Goal: Information Seeking & Learning: Learn about a topic

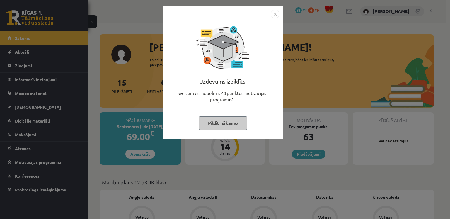
click at [276, 14] on img "Close" at bounding box center [275, 14] width 9 height 9
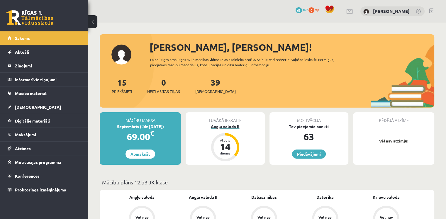
click at [236, 125] on div "Angļu valoda II" at bounding box center [224, 126] width 79 height 6
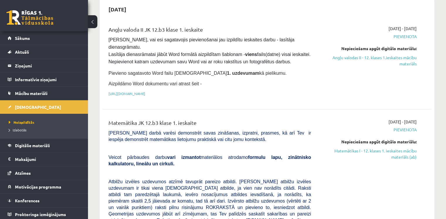
scroll to position [59, 0]
click at [410, 35] on span "Pievienota" at bounding box center [368, 36] width 97 height 6
click at [255, 130] on span "Pārbaudes darbā varēsi demonstrēt savas zināšanas, izpratni, prasmes, kā arī Te…" at bounding box center [209, 135] width 202 height 11
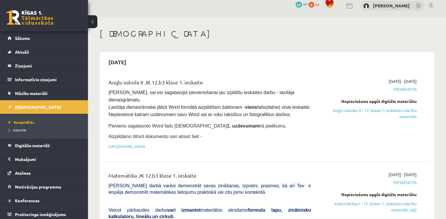
scroll to position [0, 0]
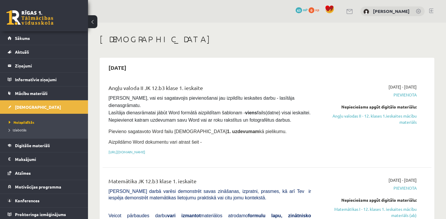
click at [406, 95] on span "Pievienota" at bounding box center [368, 95] width 97 height 6
drag, startPoint x: 347, startPoint y: 88, endPoint x: 350, endPoint y: 93, distance: 6.3
click at [347, 88] on div "2025-09-01 - 2025-09-15 Pievienota Nepieciešams apgūt digitālo materiālu: Angļu…" at bounding box center [367, 121] width 105 height 74
click at [361, 117] on link "Angļu valodas II - 12. klases 1.ieskaites mācību materiāls" at bounding box center [368, 119] width 97 height 12
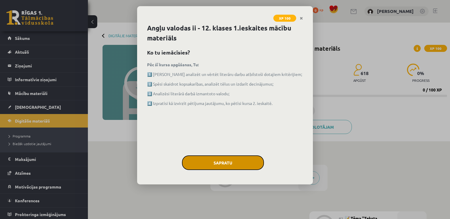
click at [242, 163] on button "Sapratu" at bounding box center [223, 162] width 82 height 15
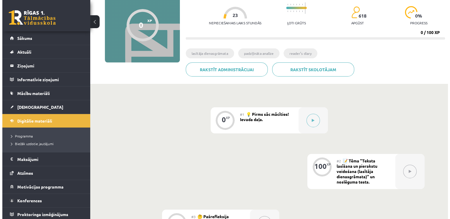
scroll to position [59, 0]
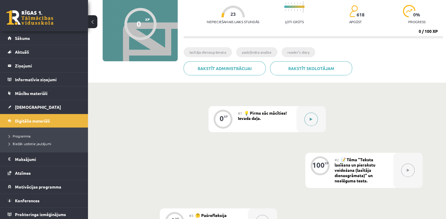
click at [312, 123] on button at bounding box center [310, 119] width 13 height 13
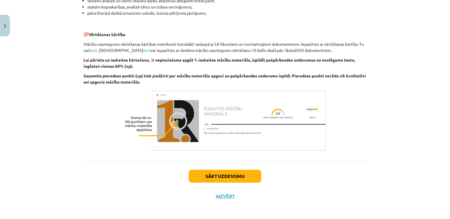
scroll to position [398, 0]
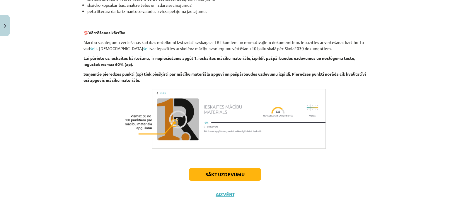
click at [387, 147] on div "Mācību tēma: Angļu valodas ii - 12. klases 1.ieskaites mācību materiāls #1 💡 Pi…" at bounding box center [225, 109] width 450 height 219
click at [88, 101] on p at bounding box center [225, 119] width 283 height 64
click at [243, 172] on button "Sākt uzdevumu" at bounding box center [225, 174] width 73 height 13
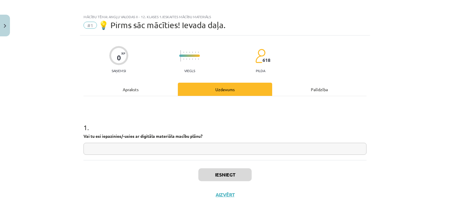
click at [139, 147] on input "text" at bounding box center [225, 149] width 283 height 12
type input "**"
click at [218, 170] on button "Iesniegt" at bounding box center [224, 174] width 53 height 13
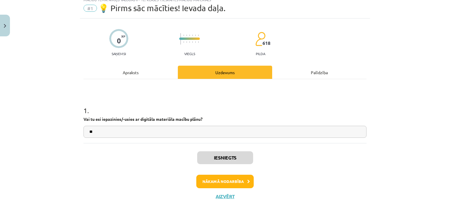
scroll to position [22, 0]
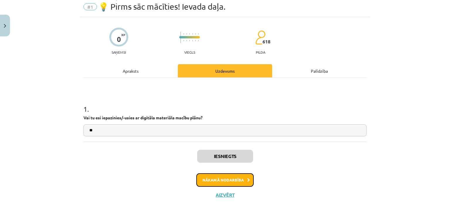
click at [226, 180] on button "Nākamā nodarbība" at bounding box center [224, 179] width 57 height 13
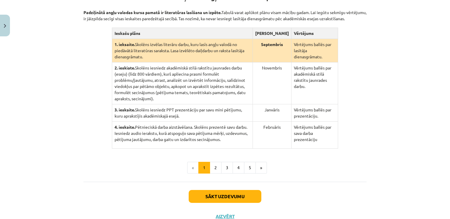
scroll to position [132, 0]
click at [390, 142] on div "Mācību tēma: Angļu valodas ii - 12. klases 1.ieskaites mācību materiāls #2 📝 Tē…" at bounding box center [225, 109] width 450 height 219
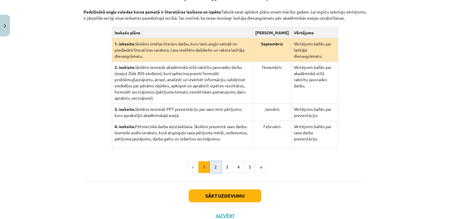
click at [216, 161] on button "2" at bounding box center [216, 167] width 12 height 12
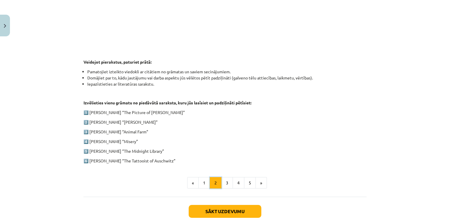
scroll to position [287, 0]
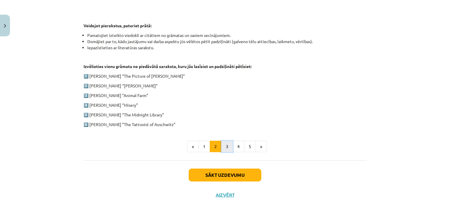
click at [223, 149] on button "3" at bounding box center [227, 147] width 12 height 12
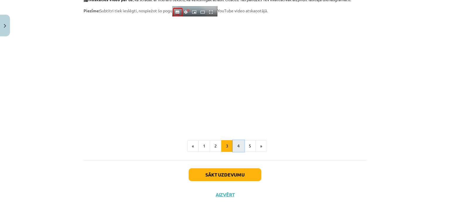
click at [233, 147] on button "4" at bounding box center [239, 146] width 12 height 12
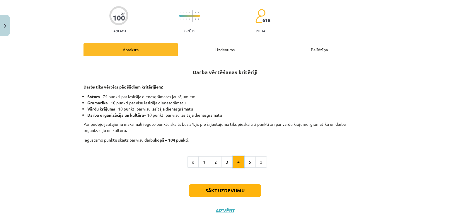
scroll to position [68, 0]
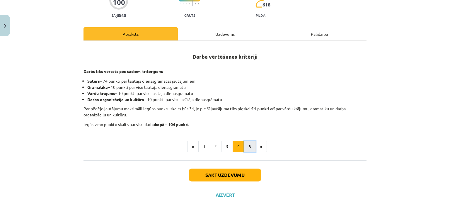
click at [251, 151] on button "5" at bounding box center [250, 147] width 12 height 12
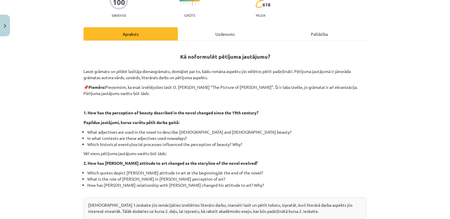
click at [370, 131] on div "Mācību tēma: Angļu valodas ii - 12. klases 1.ieskaites mācību materiāls #2 📝 Tē…" at bounding box center [225, 109] width 450 height 219
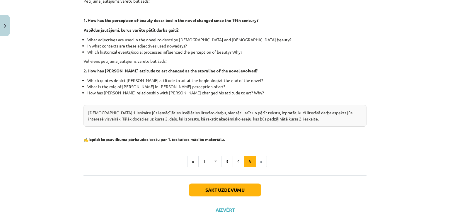
scroll to position [175, 0]
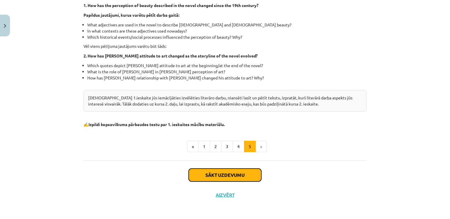
click at [244, 174] on button "Sākt uzdevumu" at bounding box center [225, 174] width 73 height 13
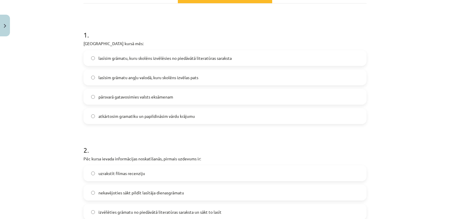
scroll to position [103, 0]
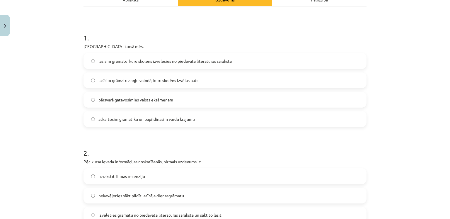
click at [165, 121] on span "atkārtosim gramatiku un papildināsim vārdu krājumu" at bounding box center [146, 119] width 96 height 6
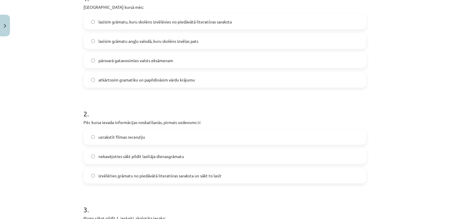
scroll to position [161, 0]
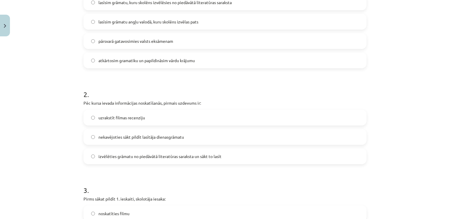
click at [134, 137] on span "nekavējoties sākt pildīt lasītāja dienasgrāmatu" at bounding box center [141, 137] width 86 height 6
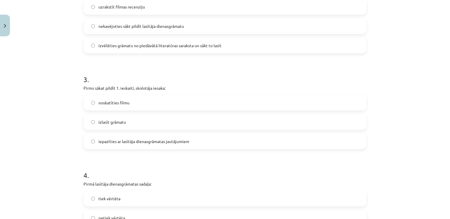
scroll to position [278, 0]
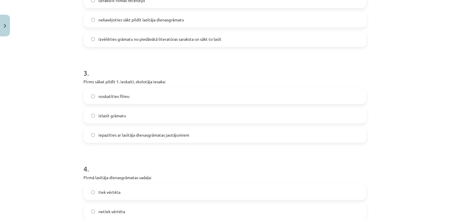
click at [129, 117] on label "izlasīt grāmatu" at bounding box center [225, 115] width 282 height 15
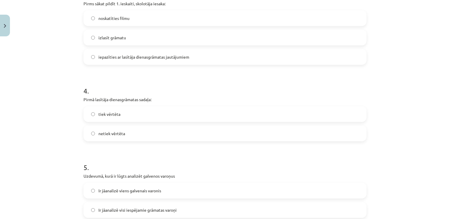
scroll to position [366, 0]
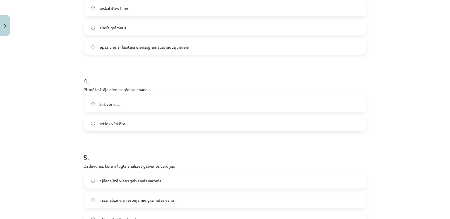
click at [388, 156] on div "Mācību tēma: Angļu valodas ii - 12. klases 1.ieskaites mācību materiāls #2 📝 Tē…" at bounding box center [225, 109] width 450 height 219
click at [122, 124] on label "netiek vērtēta" at bounding box center [225, 123] width 282 height 15
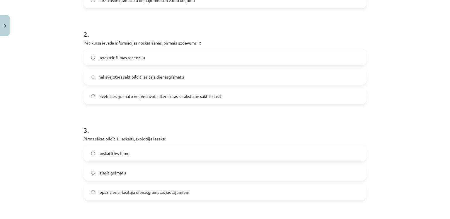
scroll to position [220, 0]
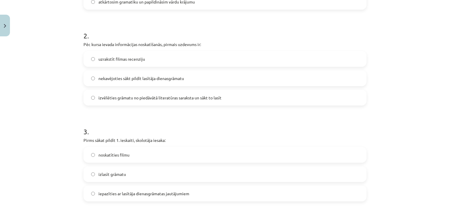
click at [131, 100] on span "izvēlēties grāmatu no piedāvātā literatūras saraksta un sākt to lasīt" at bounding box center [159, 98] width 123 height 6
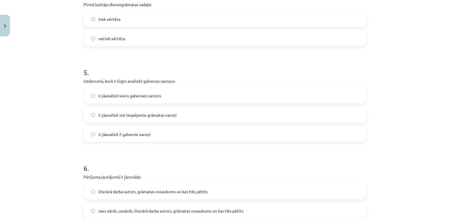
scroll to position [454, 0]
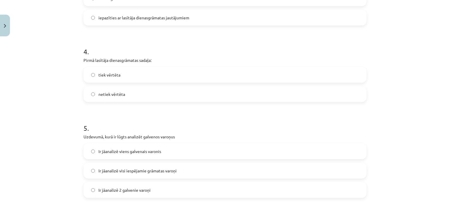
click at [146, 152] on span "Ir jāanalizē viens galvenais varonis" at bounding box center [129, 151] width 63 height 6
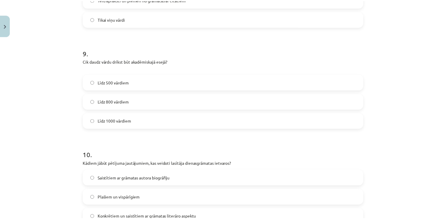
scroll to position [927, 0]
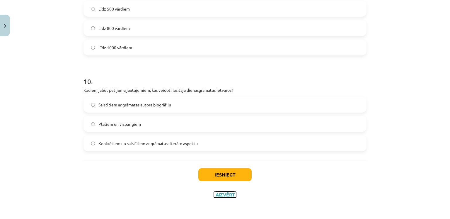
click at [221, 195] on button "Aizvērt" at bounding box center [225, 195] width 22 height 6
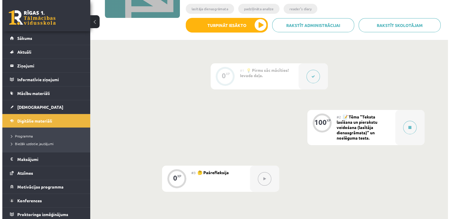
scroll to position [117, 0]
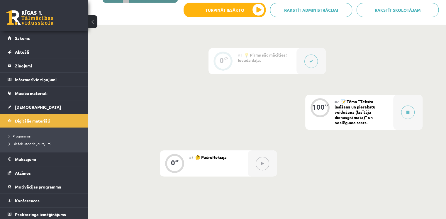
click at [315, 61] on button at bounding box center [310, 60] width 13 height 13
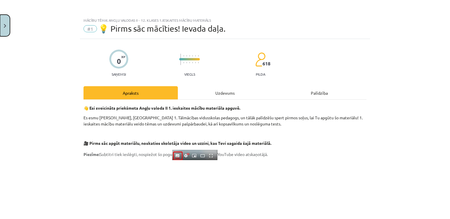
click at [6, 20] on button "Close" at bounding box center [5, 26] width 10 height 22
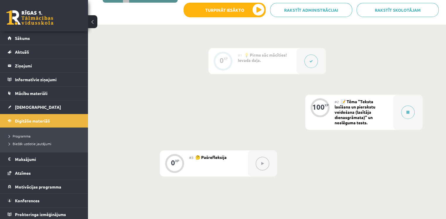
click at [264, 190] on div "0 XP #1 💡 Pirms sāc mācīties! Ievada daļa. 100 XP #2 📝 Tēma "Teksta lasīšana un…" at bounding box center [267, 123] width 358 height 196
click at [382, 117] on div "#2 📝 Tēma "Teksta lasīšana un pierakstu veidošana (lasītāja dienasgrāmata)" un …" at bounding box center [363, 112] width 59 height 35
click at [328, 106] on div "XP" at bounding box center [326, 104] width 4 height 3
drag, startPoint x: 320, startPoint y: 108, endPoint x: 350, endPoint y: 113, distance: 30.9
click at [325, 108] on div "100 XP" at bounding box center [320, 107] width 18 height 18
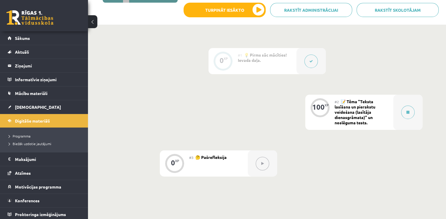
click at [350, 113] on span "📝 Tēma "Teksta lasīšana un pierakstu veidošana (lasītāja dienasgrāmata)" un nos…" at bounding box center [354, 112] width 41 height 26
click at [414, 111] on button at bounding box center [407, 111] width 13 height 13
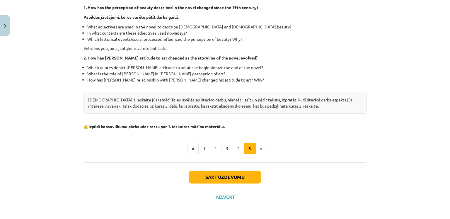
scroll to position [175, 0]
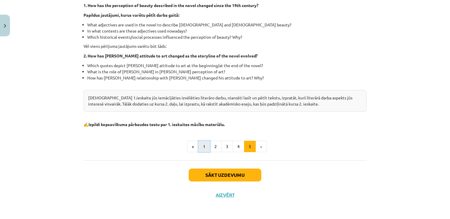
click at [204, 147] on button "1" at bounding box center [204, 147] width 12 height 12
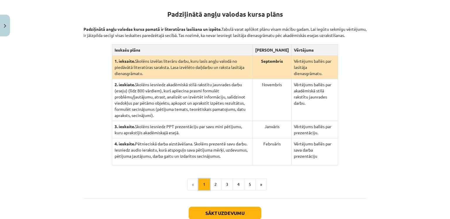
scroll to position [114, 0]
click at [31, 138] on div "Mācību tēma: Angļu valodas ii - 12. klases 1.ieskaites mācību materiāls #2 📝 Tē…" at bounding box center [225, 109] width 450 height 219
click at [212, 179] on button "2" at bounding box center [216, 185] width 12 height 12
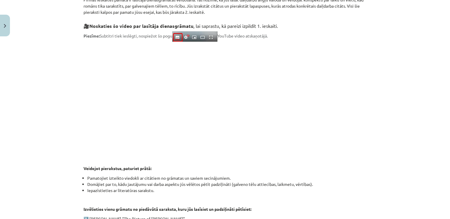
scroll to position [140, 0]
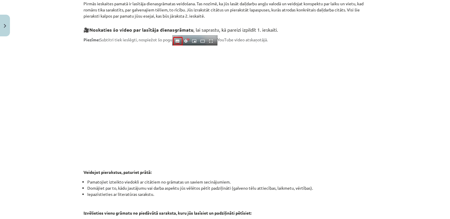
click at [411, 169] on div "Mācību tēma: Angļu valodas ii - 12. klases 1.ieskaites mācību materiāls #2 📝 Tē…" at bounding box center [225, 109] width 450 height 219
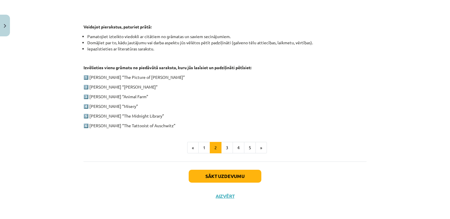
scroll to position [287, 0]
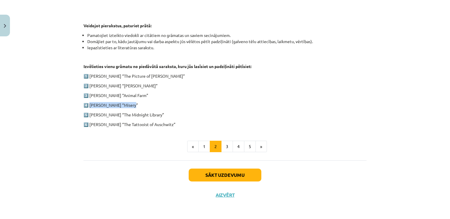
drag, startPoint x: 132, startPoint y: 104, endPoint x: 88, endPoint y: 106, distance: 44.0
click at [88, 106] on p "4️⃣ Stephen King “Misery”" at bounding box center [225, 105] width 283 height 6
copy p "Stephen King “Misery”"
drag, startPoint x: 192, startPoint y: 111, endPoint x: 206, endPoint y: 128, distance: 21.9
click at [192, 112] on p "5️⃣ Matt Haig “The Midnight Library”" at bounding box center [225, 115] width 283 height 6
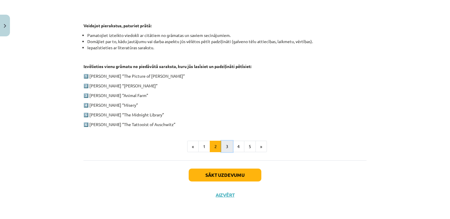
click at [225, 148] on button "3" at bounding box center [227, 147] width 12 height 12
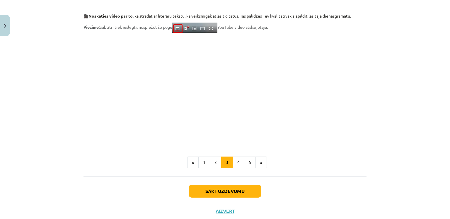
scroll to position [485, 0]
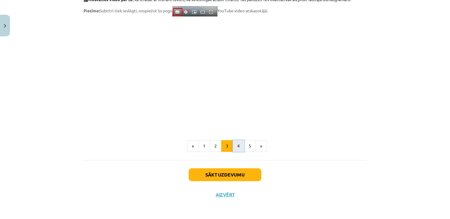
click at [235, 147] on button "4" at bounding box center [239, 146] width 12 height 12
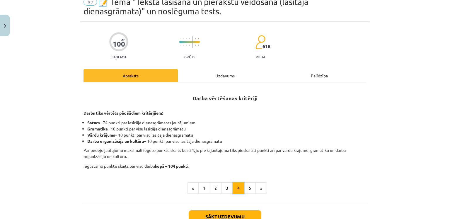
scroll to position [0, 0]
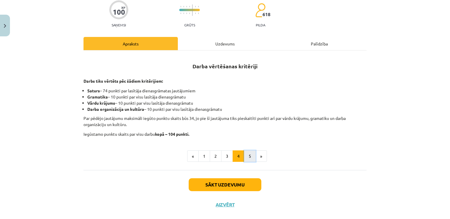
click at [246, 153] on button "5" at bounding box center [250, 156] width 12 height 12
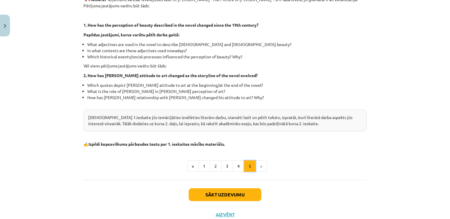
scroll to position [156, 0]
click at [218, 190] on button "Sākt uzdevumu" at bounding box center [225, 194] width 73 height 13
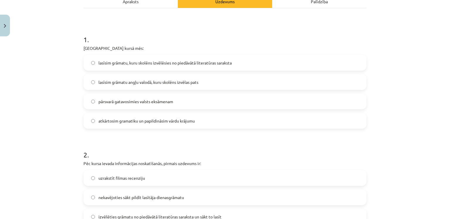
scroll to position [103, 0]
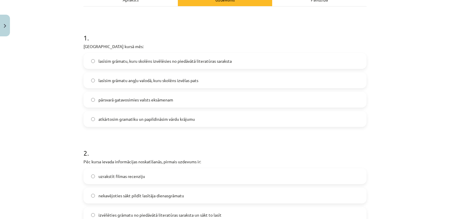
click at [144, 82] on span "lasīsim grāmatu angļu valodā, kuru skolēns izvēlas pats" at bounding box center [148, 80] width 100 height 6
click at [157, 63] on span "lasīsim grāmatu, kuru skolēns izvēlēsies no piedāvātā literatūras saraksta" at bounding box center [164, 61] width 133 height 6
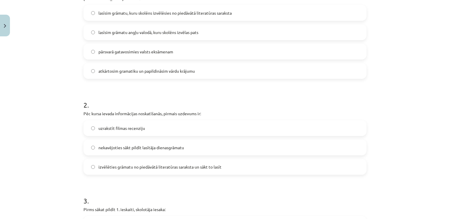
scroll to position [161, 0]
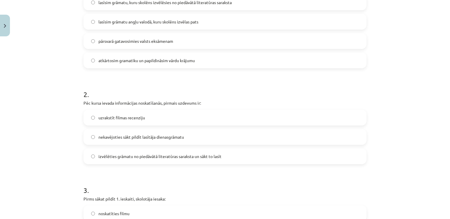
click at [143, 156] on span "izvēlēties grāmatu no piedāvātā literatūras saraksta un sākt to lasīt" at bounding box center [159, 156] width 123 height 6
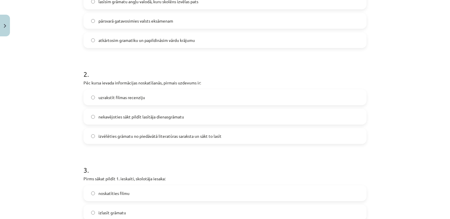
scroll to position [249, 0]
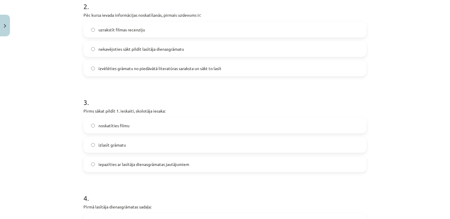
click at [132, 149] on label "izlasīt grāmatu" at bounding box center [225, 144] width 282 height 15
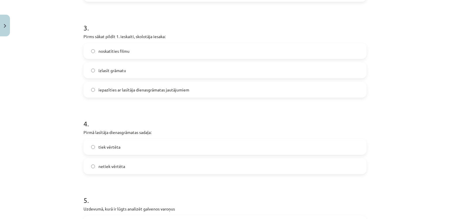
scroll to position [337, 0]
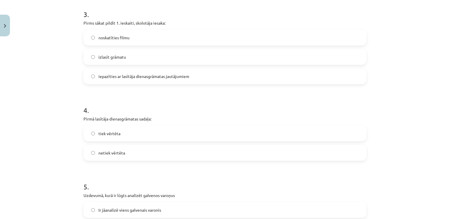
click at [134, 79] on label "iepazīties ar lasītāja dienasgrāmatas jautājumiem" at bounding box center [225, 76] width 282 height 15
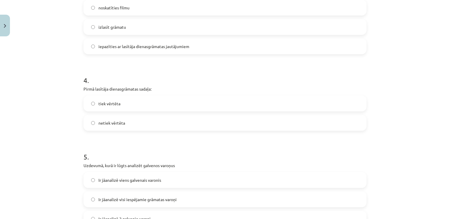
scroll to position [366, 0]
click at [123, 108] on label "tiek vērtēta" at bounding box center [225, 104] width 282 height 15
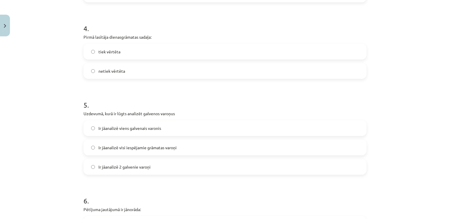
scroll to position [425, 0]
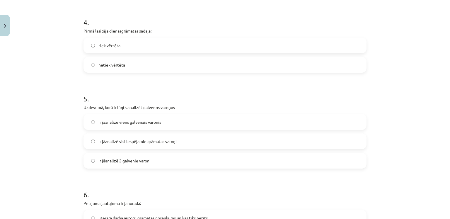
click at [151, 127] on label "Ir jāanalizē viens galvenais varonis" at bounding box center [225, 122] width 282 height 15
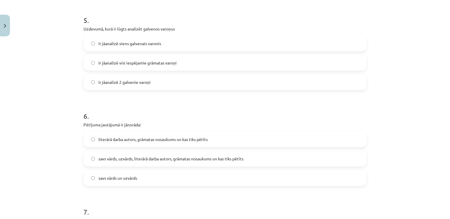
scroll to position [513, 0]
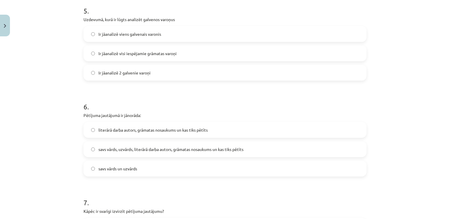
click at [191, 133] on label "literārā darba autors, grāmatas nosaukums un kas tiks pētīts" at bounding box center [225, 129] width 282 height 15
click at [189, 150] on span "savs vārds, uzvārds, literārā darba autors, grāmatas nosaukums un kas tiks pētī…" at bounding box center [170, 149] width 145 height 6
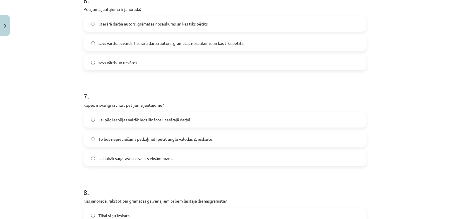
scroll to position [630, 0]
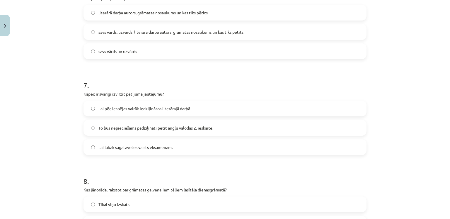
click at [164, 113] on label "Lai pēc iespējas vairāk iedziļinātos literārajā darbā." at bounding box center [225, 108] width 282 height 15
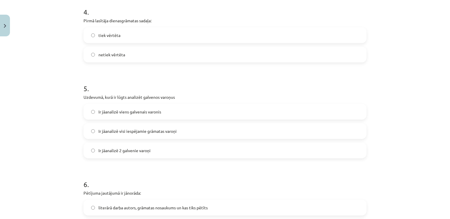
scroll to position [425, 0]
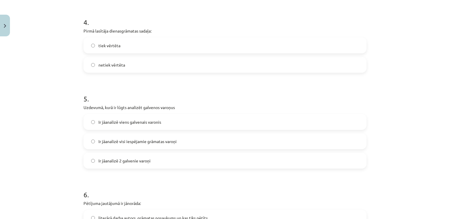
click at [153, 142] on span "Ir jāanalizē visi iespējamie grāmatas varoņi" at bounding box center [137, 141] width 78 height 6
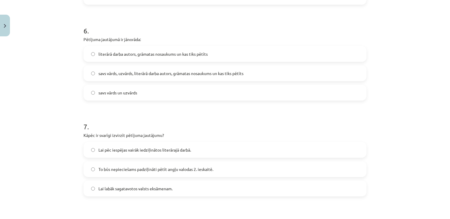
scroll to position [747, 0]
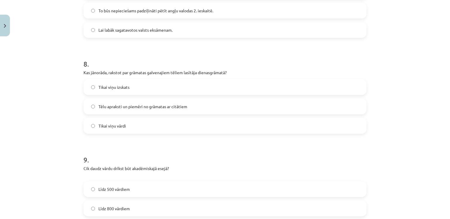
click at [391, 164] on div "Mācību tēma: Angļu valodas ii - 12. klases 1.ieskaites mācību materiāls #2 📝 Tē…" at bounding box center [225, 109] width 450 height 219
click at [133, 108] on span "Tēlu apraksti un piemēri no grāmatas ar citātiem" at bounding box center [142, 106] width 89 height 6
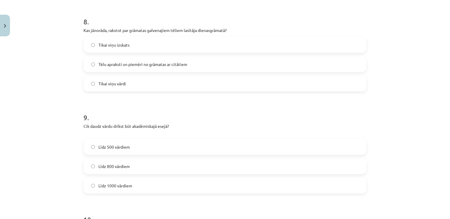
scroll to position [806, 0]
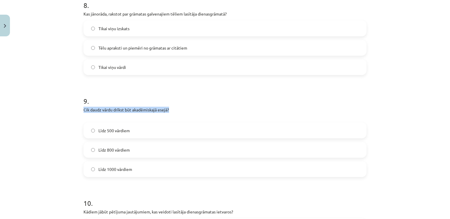
drag, startPoint x: 79, startPoint y: 110, endPoint x: 173, endPoint y: 112, distance: 94.1
copy p "Cik daudz vārdu drīkst būt akadēmiskajā esejā?"
click at [160, 101] on h1 "9 ." at bounding box center [225, 96] width 283 height 18
click at [132, 153] on label "Līdz 800 vārdiem" at bounding box center [225, 149] width 282 height 15
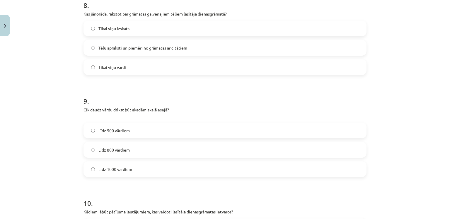
click at [130, 165] on label "Līdz 1000 vārdiem" at bounding box center [225, 169] width 282 height 15
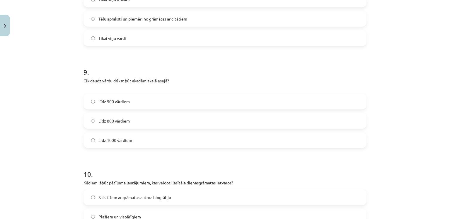
scroll to position [835, 0]
click at [132, 115] on label "Līdz 800 vārdiem" at bounding box center [225, 120] width 282 height 15
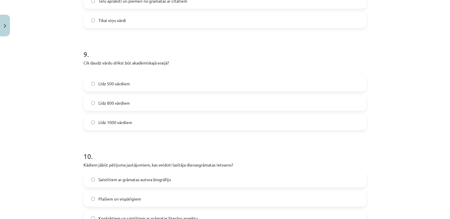
scroll to position [923, 0]
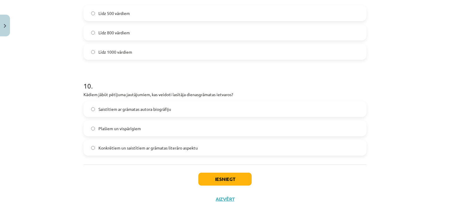
click at [41, 146] on div "Mācību tēma: Angļu valodas ii - 12. klases 1.ieskaites mācību materiāls #2 📝 Tē…" at bounding box center [225, 109] width 450 height 219
click at [125, 131] on span "Plašiem un vispārīgiem" at bounding box center [119, 128] width 42 height 6
click at [220, 177] on button "Iesniegt" at bounding box center [224, 179] width 53 height 13
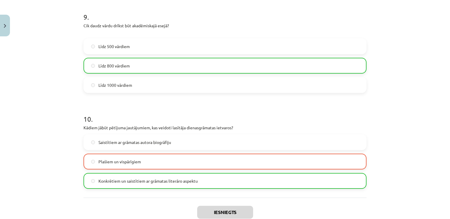
scroll to position [946, 0]
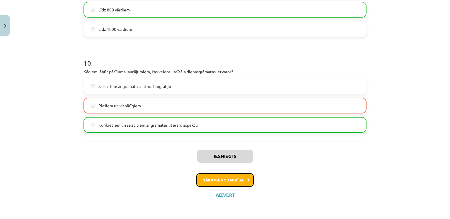
click at [228, 179] on button "Nākamā nodarbība" at bounding box center [224, 179] width 57 height 13
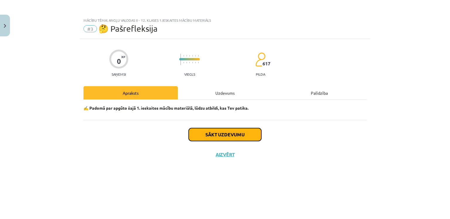
drag, startPoint x: 219, startPoint y: 134, endPoint x: 225, endPoint y: 93, distance: 41.5
click at [225, 97] on div "0 XP Saņemsi Viegls 617 pilda Apraksts Uzdevums Palīdzība ✍️ Padomā par apgūto …" at bounding box center [225, 121] width 290 height 165
click at [225, 92] on div "Uzdevums" at bounding box center [225, 92] width 94 height 13
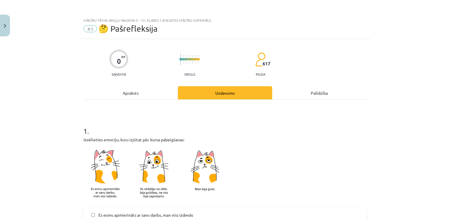
click at [137, 89] on div "Apraksts" at bounding box center [131, 92] width 94 height 13
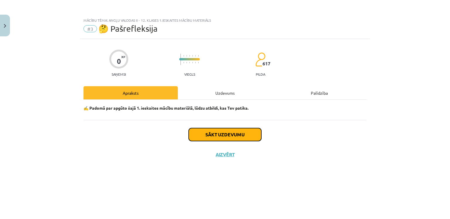
drag, startPoint x: 227, startPoint y: 135, endPoint x: 174, endPoint y: 144, distance: 54.0
click at [174, 144] on div "Sākt uzdevumu Aizvērt" at bounding box center [225, 140] width 283 height 41
drag, startPoint x: 60, startPoint y: 150, endPoint x: 69, endPoint y: 149, distance: 9.2
click at [61, 150] on div "Mācību tēma: Angļu valodas ii - 12. klases 1.ieskaites mācību materiāls #3 🤔 Pa…" at bounding box center [225, 109] width 450 height 219
click at [241, 132] on button "Sākt uzdevumu" at bounding box center [225, 134] width 73 height 13
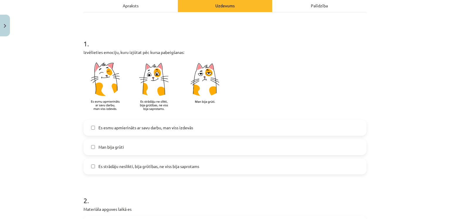
scroll to position [88, 0]
click at [155, 81] on img at bounding box center [157, 86] width 146 height 57
click at [151, 132] on label "Es esmu apmierināts ar savu darbu, man viss izdevās" at bounding box center [225, 127] width 282 height 15
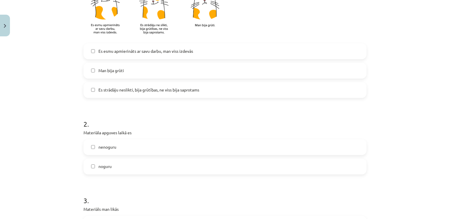
scroll to position [176, 0]
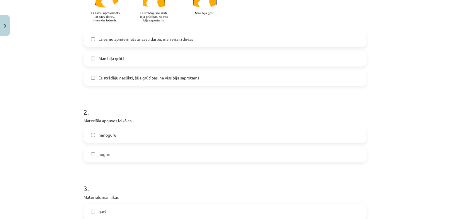
click at [125, 51] on div "Man bija grūti" at bounding box center [225, 59] width 283 height 16
click at [123, 53] on label "Man bija grūti" at bounding box center [225, 58] width 282 height 15
drag, startPoint x: 129, startPoint y: 58, endPoint x: 133, endPoint y: 48, distance: 10.8
click at [129, 58] on label "Man bija grūti" at bounding box center [225, 58] width 282 height 15
click at [137, 33] on label "Es esmu apmierināts ar savu darbu, man viss izdevās" at bounding box center [225, 39] width 282 height 15
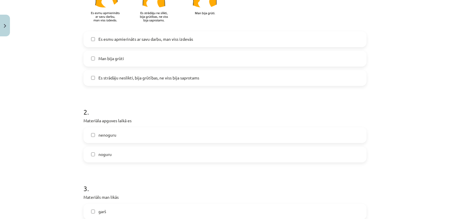
click at [141, 76] on span "Es strādāju neslikti, bija grūtības, ne viss bija saprotams" at bounding box center [148, 78] width 101 height 6
click at [386, 140] on div "Mācību tēma: Angļu valodas ii - 12. klases 1.ieskaites mācību materiāls #3 🤔 Pa…" at bounding box center [225, 109] width 450 height 219
click at [115, 138] on label "nenoguru" at bounding box center [225, 135] width 282 height 15
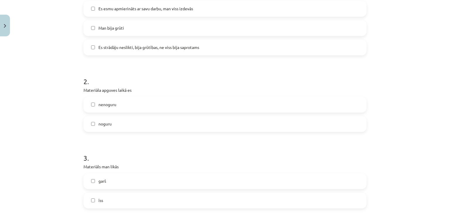
scroll to position [234, 0]
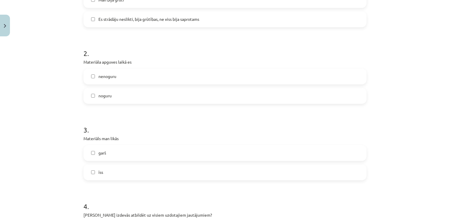
click at [113, 167] on label "īss" at bounding box center [225, 172] width 282 height 15
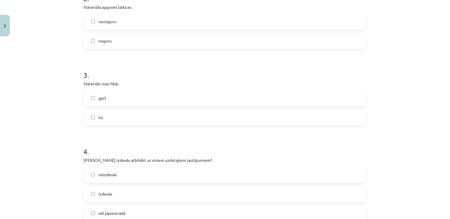
scroll to position [293, 0]
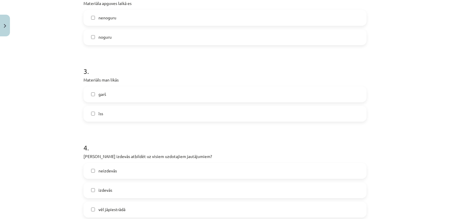
click at [411, 137] on div "Mācību tēma: Angļu valodas ii - 12. klases 1.ieskaites mācību materiāls #3 🤔 Pa…" at bounding box center [225, 109] width 450 height 219
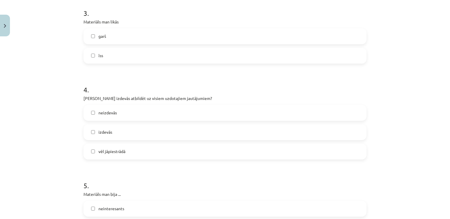
scroll to position [352, 0]
click at [122, 149] on span "vēl jāpiestrādā" at bounding box center [111, 151] width 27 height 6
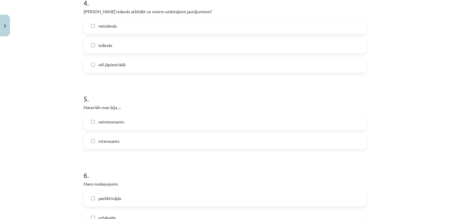
scroll to position [439, 0]
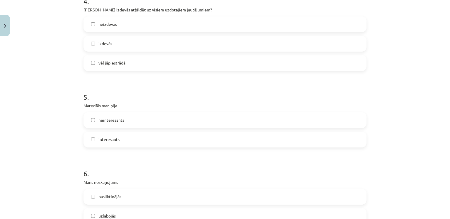
click at [120, 138] on label "interesants" at bounding box center [225, 139] width 282 height 15
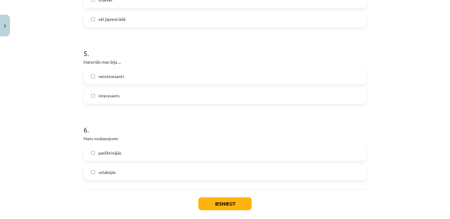
scroll to position [498, 0]
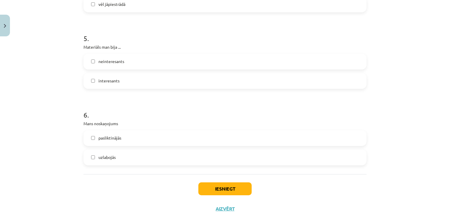
click at [131, 156] on label "uzlabojās" at bounding box center [225, 157] width 282 height 15
click at [219, 185] on button "Iesniegt" at bounding box center [224, 188] width 53 height 13
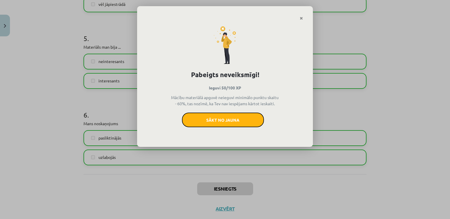
drag, startPoint x: 228, startPoint y: 123, endPoint x: 71, endPoint y: 128, distance: 156.3
click at [71, 129] on div "Pabeigts neveiksmīgi! Ieguvi 50/100 XP Mācību materiālā apguvē neieguvi minimāl…" at bounding box center [225, 109] width 450 height 219
click at [301, 16] on icon "Close" at bounding box center [301, 18] width 3 height 4
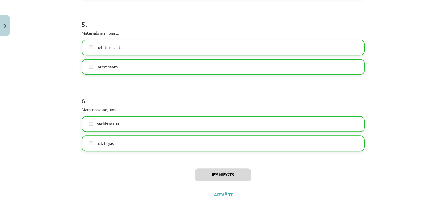
scroll to position [146, 0]
click at [219, 193] on button "Aizvērt" at bounding box center [223, 195] width 22 height 6
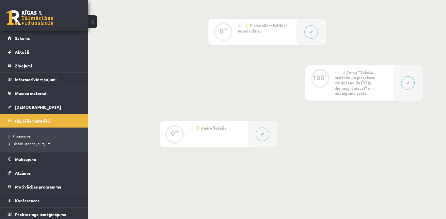
click at [392, 82] on div "#2 📝 Tēma "Teksta lasīšana un pierakstu veidošana (lasītāja dienasgrāmata)" un …" at bounding box center [363, 82] width 59 height 35
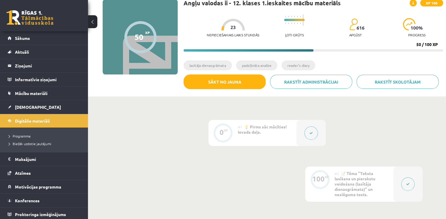
scroll to position [29, 0]
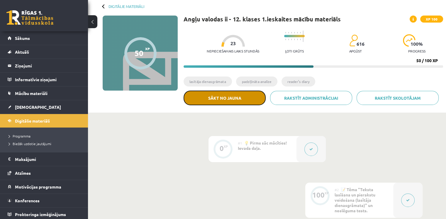
click at [250, 103] on button "Sākt no jauna" at bounding box center [224, 98] width 82 height 15
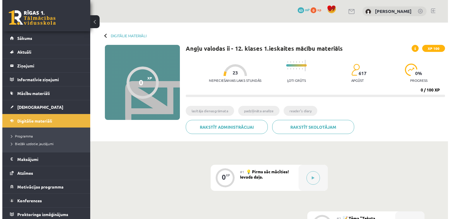
scroll to position [29, 0]
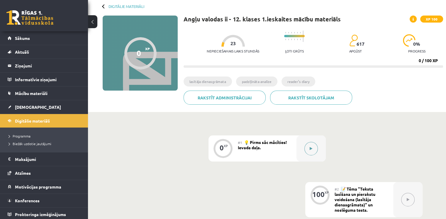
click at [306, 147] on button at bounding box center [310, 148] width 13 height 13
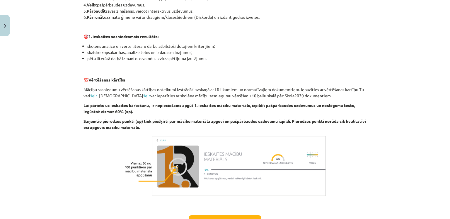
scroll to position [352, 0]
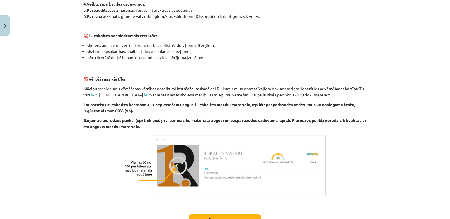
click at [383, 152] on div "Mācību tēma: Angļu valodas ii - 12. klases 1.ieskaites mācību materiāls #1 💡 Pi…" at bounding box center [225, 109] width 450 height 219
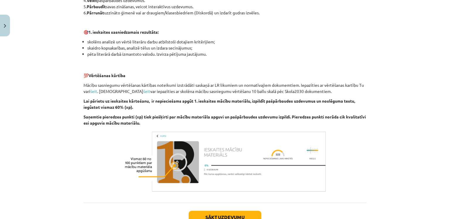
scroll to position [398, 0]
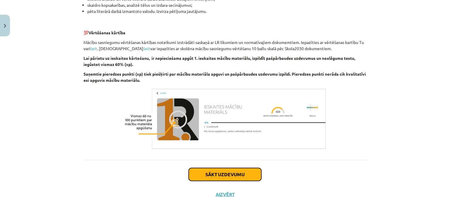
click at [220, 176] on button "Sākt uzdevumu" at bounding box center [225, 174] width 73 height 13
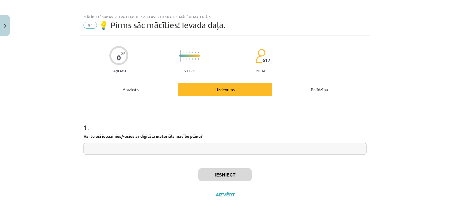
click at [123, 143] on input "text" at bounding box center [225, 149] width 283 height 12
click at [223, 195] on button "Aizvērt" at bounding box center [225, 195] width 22 height 6
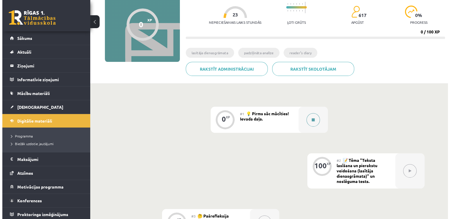
scroll to position [59, 0]
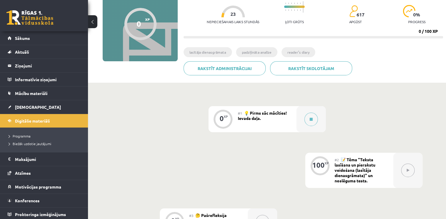
click at [258, 117] on span "💡 Pirms sāc mācīties! Ievada daļa." at bounding box center [262, 115] width 49 height 11
click at [309, 121] on icon at bounding box center [310, 119] width 3 height 4
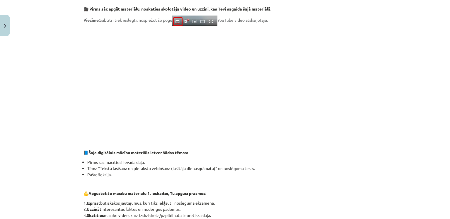
scroll to position [0, 0]
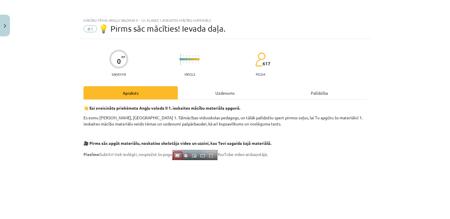
click at [220, 96] on div "Uzdevums" at bounding box center [225, 92] width 94 height 13
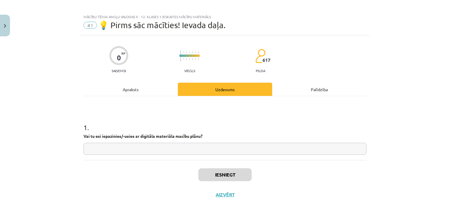
click at [302, 89] on div "Palīdzība" at bounding box center [319, 89] width 94 height 13
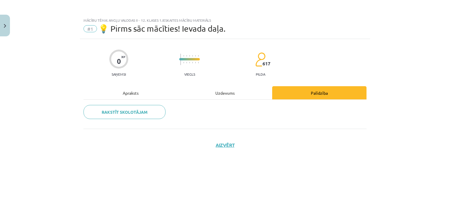
scroll to position [0, 0]
click at [124, 98] on div "Apraksts" at bounding box center [131, 92] width 94 height 13
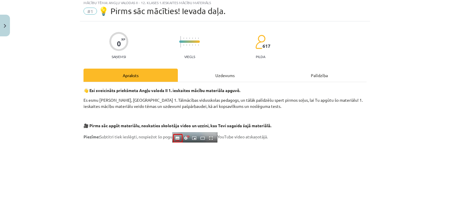
scroll to position [17, 0]
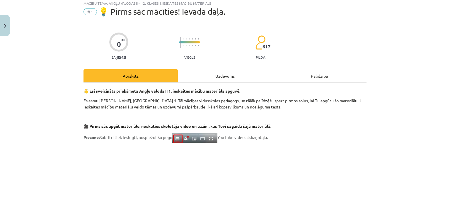
click at [417, 123] on div "Mācību tēma: Angļu valodas ii - 12. klases 1.ieskaites mācību materiāls #1 💡 Pi…" at bounding box center [225, 109] width 450 height 219
click at [213, 70] on div "Uzdevums" at bounding box center [225, 75] width 94 height 13
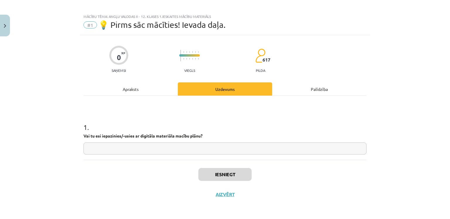
scroll to position [4, 0]
click at [195, 147] on input "text" at bounding box center [225, 149] width 283 height 12
click at [135, 151] on input "text" at bounding box center [225, 149] width 283 height 12
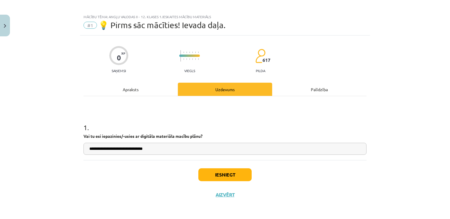
type input "**********"
click at [207, 171] on button "Iesniegt" at bounding box center [224, 174] width 53 height 13
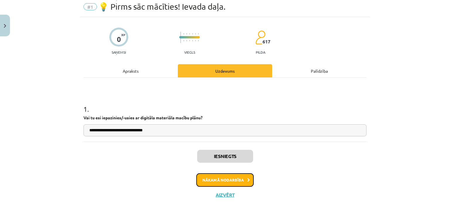
click at [230, 176] on button "Nākamā nodarbība" at bounding box center [224, 179] width 57 height 13
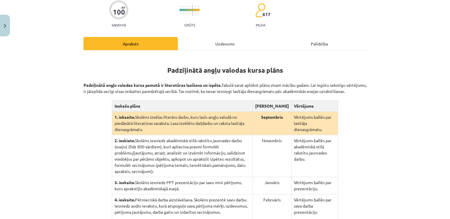
scroll to position [73, 0]
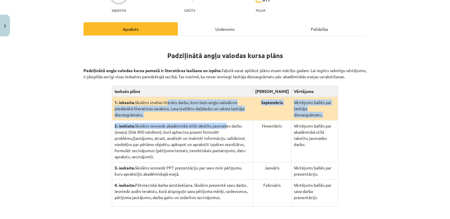
drag, startPoint x: 165, startPoint y: 109, endPoint x: 223, endPoint y: 120, distance: 59.0
click at [223, 120] on tbody "1. ieksaite. Skolēns izvēlas literāru darbu, kuru lasīs angļu valodā no piedāvā…" at bounding box center [225, 152] width 226 height 110
click at [223, 120] on td "2. ieskiate. Skolēns iesniedz akadēmiskā stilā rakstītu jaunrades darbu (eseju)…" at bounding box center [182, 141] width 141 height 42
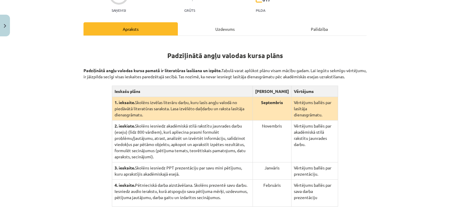
click at [276, 120] on td "Novembris" at bounding box center [272, 141] width 39 height 42
click at [275, 122] on td "Novembris" at bounding box center [272, 141] width 39 height 42
click at [275, 125] on td "Novembris" at bounding box center [272, 141] width 39 height 42
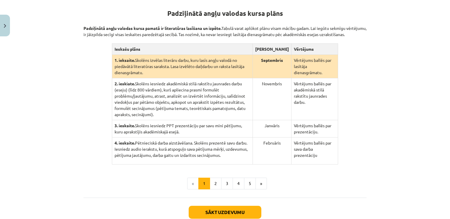
scroll to position [132, 0]
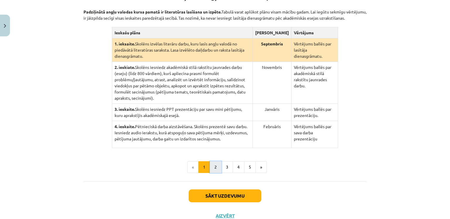
click at [212, 162] on button "2" at bounding box center [216, 167] width 12 height 12
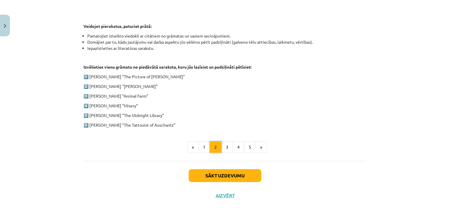
scroll to position [287, 0]
click at [225, 148] on button "3" at bounding box center [227, 147] width 12 height 12
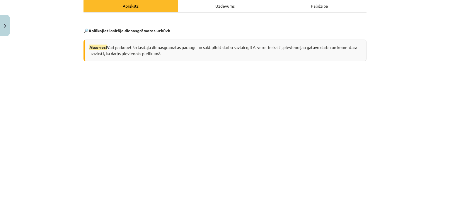
scroll to position [85, 0]
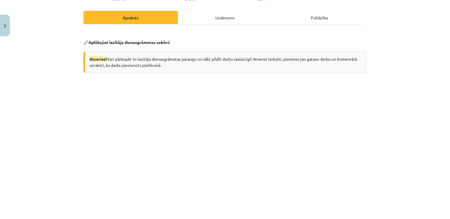
drag, startPoint x: 30, startPoint y: 162, endPoint x: 33, endPoint y: 160, distance: 3.8
click at [30, 162] on div "Mācību tēma: Angļu valodas ii - 12. klases 1.ieskaites mācību materiāls #2 📝 Tē…" at bounding box center [225, 109] width 450 height 219
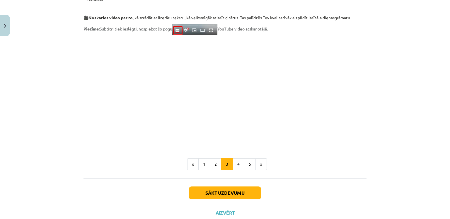
scroll to position [485, 0]
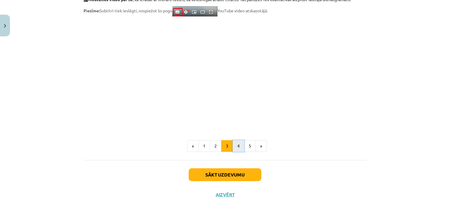
click at [233, 144] on button "4" at bounding box center [239, 146] width 12 height 12
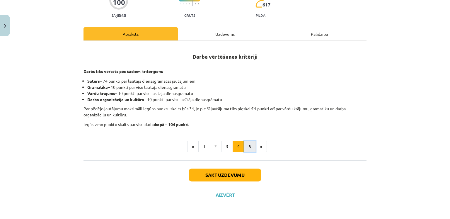
click at [245, 143] on button "5" at bounding box center [250, 147] width 12 height 12
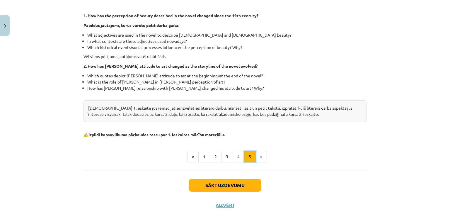
scroll to position [175, 0]
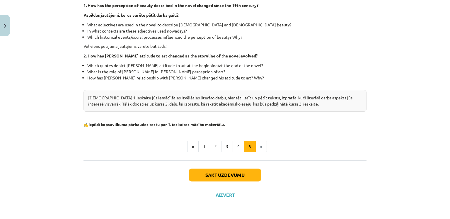
click at [97, 75] on li "How has Dorian’s relationship with Sibyl Vane changed his attitude to art? Why?" at bounding box center [226, 81] width 279 height 12
click at [242, 174] on button "Sākt uzdevumu" at bounding box center [225, 174] width 73 height 13
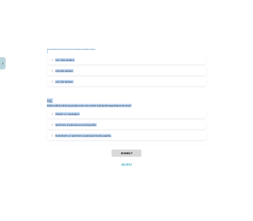
scroll to position [923, 0]
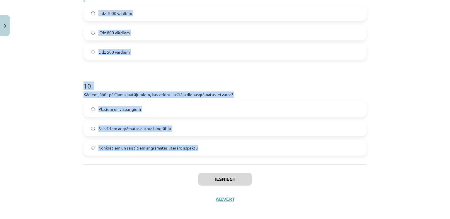
drag, startPoint x: 80, startPoint y: 67, endPoint x: 206, endPoint y: 156, distance: 154.0
copy form "1 . Padziļinātajā kursā mēs: atkārtosim gramatiku un papildināsim vārdu krājumu…"
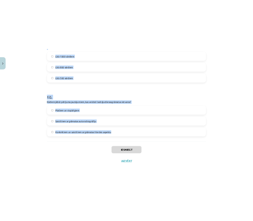
scroll to position [916, 0]
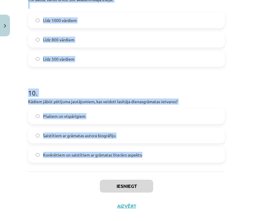
click at [129, 95] on h1 "10 ." at bounding box center [126, 88] width 197 height 18
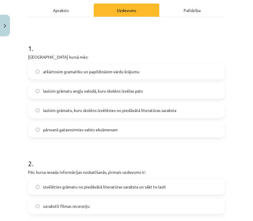
scroll to position [96, 0]
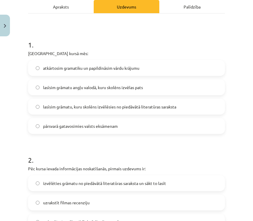
click at [105, 110] on span "lasīsim grāmatu, kuru skolēns izvēlēsies no piedāvātā literatūras saraksta" at bounding box center [109, 107] width 133 height 6
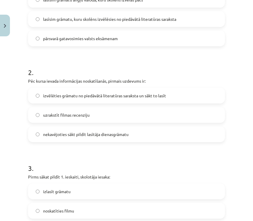
scroll to position [183, 0]
click at [141, 98] on span "izvēlēties grāmatu no piedāvātā literatūras saraksta un sākt to lasīt" at bounding box center [104, 95] width 123 height 6
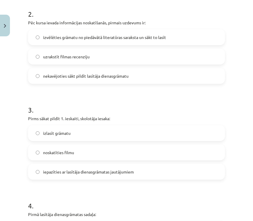
scroll to position [242, 0]
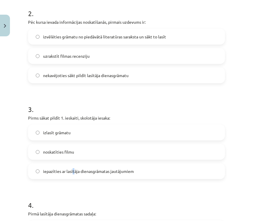
click at [73, 174] on span "iepazīties ar lasītāja dienasgrāmatas jautājumiem" at bounding box center [88, 171] width 91 height 6
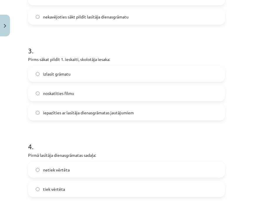
click at [105, 116] on span "iepazīties ar lasītāja dienasgrāmatas jautājumiem" at bounding box center [88, 113] width 91 height 6
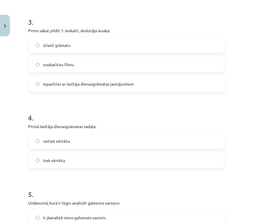
click at [102, 137] on div "4 . Pirmā lasītāja dienasgrāmatas sadaļa: netiek vērtēta tiek vērtēta" at bounding box center [126, 135] width 197 height 65
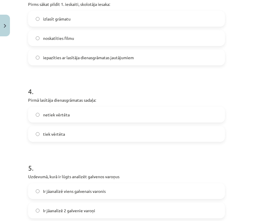
scroll to position [359, 0]
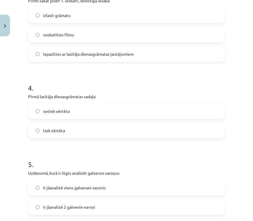
click at [79, 138] on label "tiek vērtēta" at bounding box center [127, 130] width 196 height 15
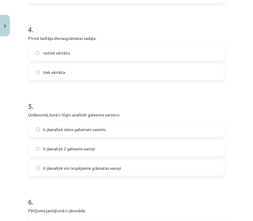
scroll to position [418, 0]
click at [76, 151] on span "Ir jāanalizē 2 galvenie varoņi" at bounding box center [69, 148] width 52 height 6
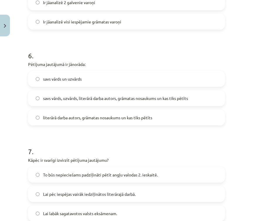
scroll to position [564, 0]
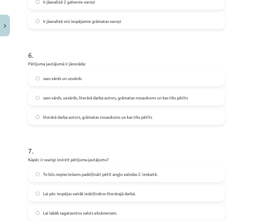
click at [160, 123] on label "literārā darba autors, grāmatas nosaukums un kas tiks pētīts" at bounding box center [127, 117] width 196 height 15
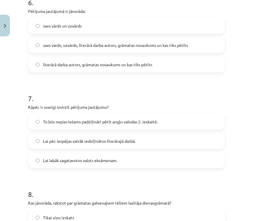
scroll to position [623, 0]
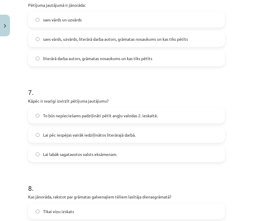
click at [13, 153] on div "Mācību tēma: Angļu valodas ii - 12. klases 1.ieskaites mācību materiāls #2 📝 Tē…" at bounding box center [126, 110] width 253 height 221
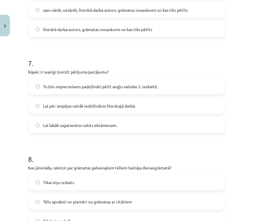
scroll to position [652, 0]
click at [23, 123] on div "Mācību tēma: Angļu valodas ii - 12. klases 1.ieskaites mācību materiāls #2 📝 Tē…" at bounding box center [126, 110] width 253 height 221
click at [103, 109] on span "Lai pēc iespējas vairāk iedziļinātos literārajā darbā." at bounding box center [89, 106] width 93 height 6
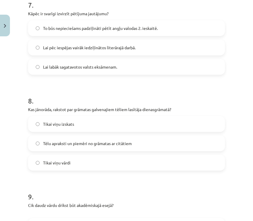
scroll to position [711, 0]
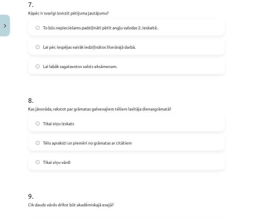
click at [96, 150] on label "Tēlu apraksti un piemēri no grāmatas ar citātiem" at bounding box center [127, 142] width 196 height 15
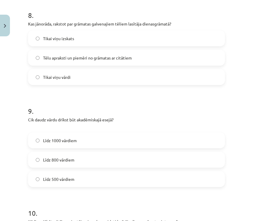
scroll to position [799, 0]
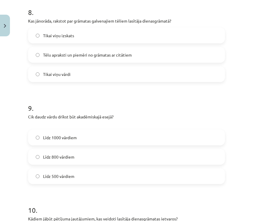
click at [71, 142] on label "Līdz 1000 vārdiem" at bounding box center [127, 137] width 196 height 15
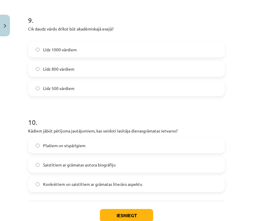
scroll to position [916, 0]
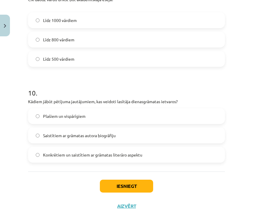
click at [83, 158] on span "Konkrētiem un saistītiem ar grāmatas literāro aspektu" at bounding box center [92, 155] width 99 height 6
click at [111, 191] on button "Iesniegt" at bounding box center [126, 186] width 53 height 13
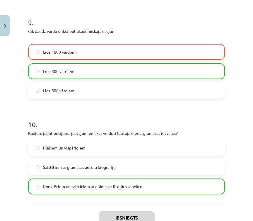
scroll to position [953, 0]
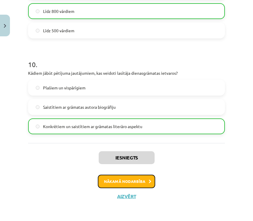
click at [130, 184] on button "Nākamā nodarbība" at bounding box center [126, 181] width 57 height 13
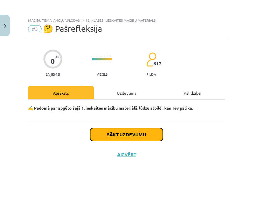
click at [142, 137] on button "Sākt uzdevumu" at bounding box center [126, 134] width 73 height 13
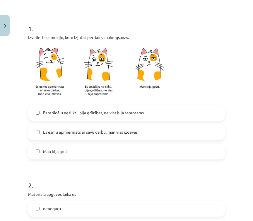
scroll to position [117, 0]
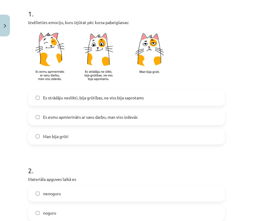
click at [85, 97] on span "Es strādāju neslikti, bija grūtības, ne viss bija saprotams" at bounding box center [93, 98] width 101 height 6
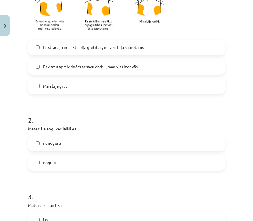
scroll to position [176, 0]
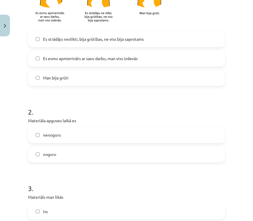
click at [66, 149] on label "noguru" at bounding box center [127, 154] width 196 height 15
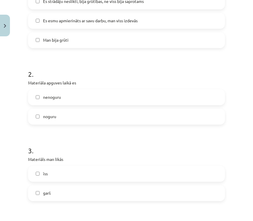
scroll to position [293, 0]
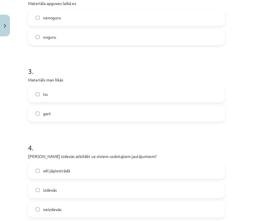
click at [54, 100] on label "īss" at bounding box center [127, 94] width 196 height 15
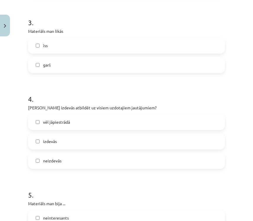
scroll to position [352, 0]
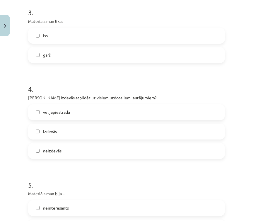
click at [71, 112] on label "vēl jāpiestrādā" at bounding box center [127, 112] width 196 height 15
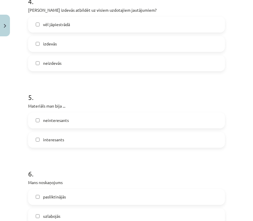
scroll to position [439, 0]
click at [69, 140] on label "interesants" at bounding box center [127, 139] width 196 height 15
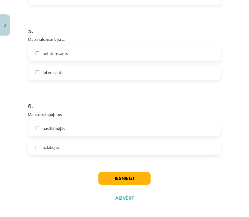
scroll to position [510, 0]
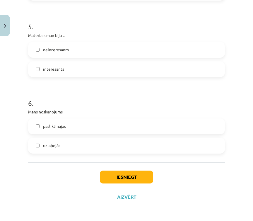
click at [67, 145] on label "uzlabojās" at bounding box center [127, 145] width 196 height 15
click at [84, 123] on label "pasliktinājās" at bounding box center [127, 126] width 196 height 15
click at [117, 178] on button "Iesniegt" at bounding box center [126, 177] width 53 height 13
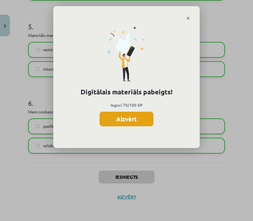
click at [139, 120] on button "Aizvērt" at bounding box center [127, 119] width 54 height 15
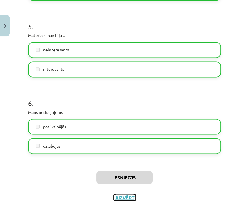
click at [127, 196] on button "Aizvērt" at bounding box center [124, 197] width 22 height 6
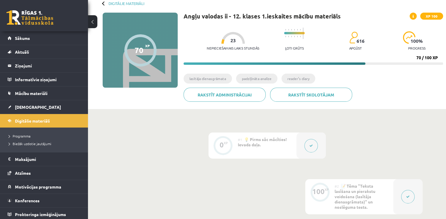
scroll to position [1, 0]
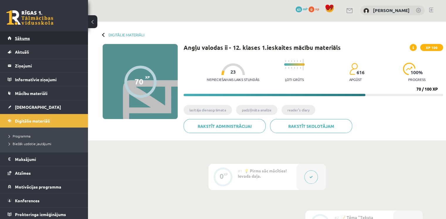
click at [24, 42] on link "Sākums" at bounding box center [44, 37] width 73 height 13
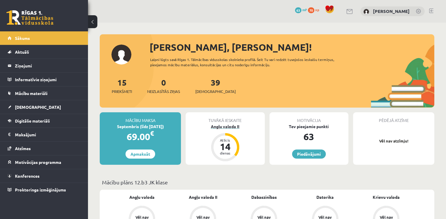
click at [233, 146] on div "14" at bounding box center [225, 146] width 18 height 9
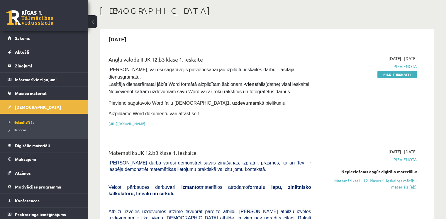
scroll to position [29, 0]
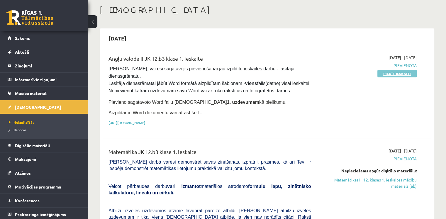
click at [400, 76] on link "Pildīt ieskaiti" at bounding box center [396, 74] width 39 height 8
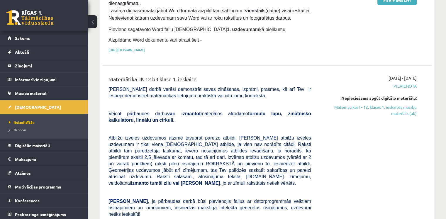
scroll to position [0, 0]
